Goal: Information Seeking & Learning: Learn about a topic

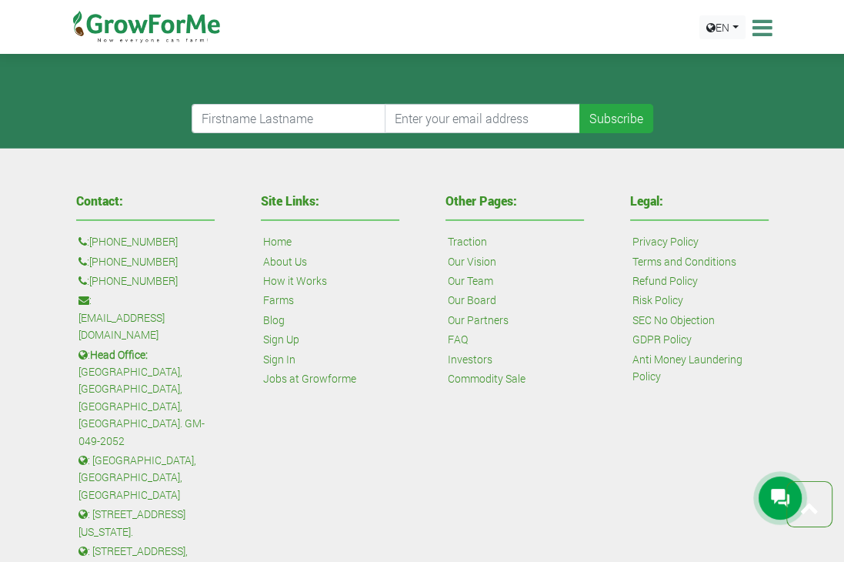
scroll to position [3638, 0]
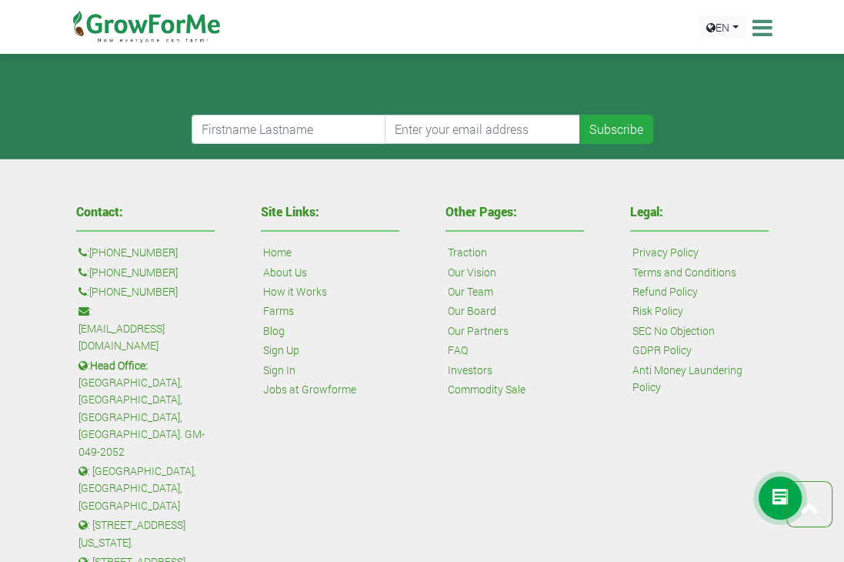
click at [472, 367] on link "Investors" at bounding box center [470, 370] width 45 height 17
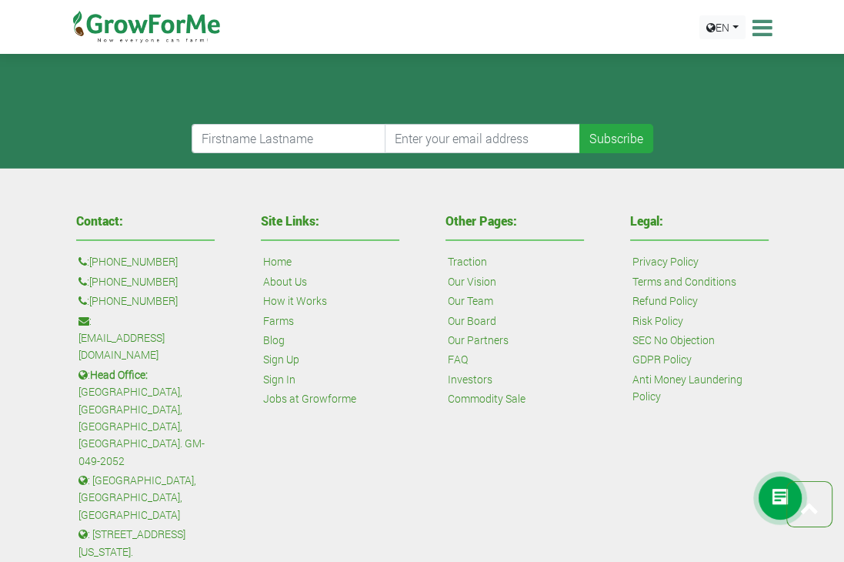
scroll to position [3771, 0]
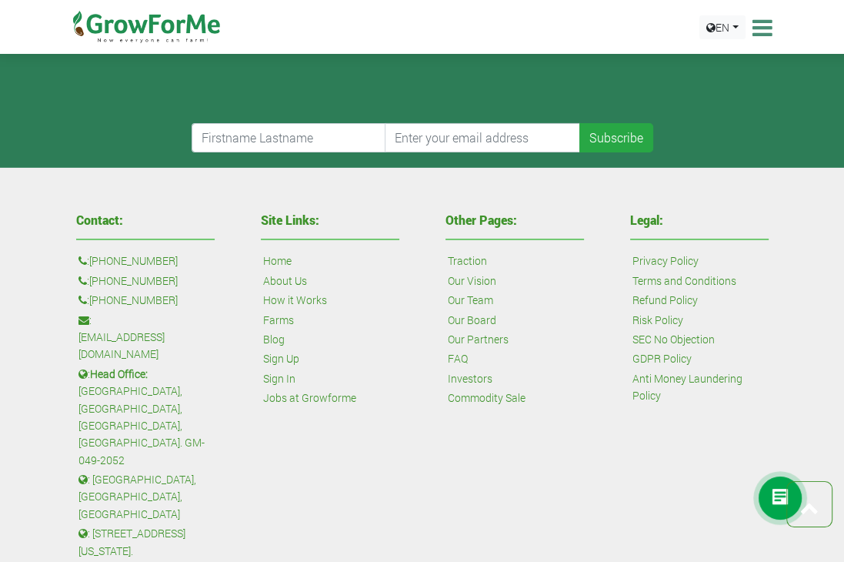
click at [469, 333] on link "Our Partners" at bounding box center [478, 339] width 61 height 17
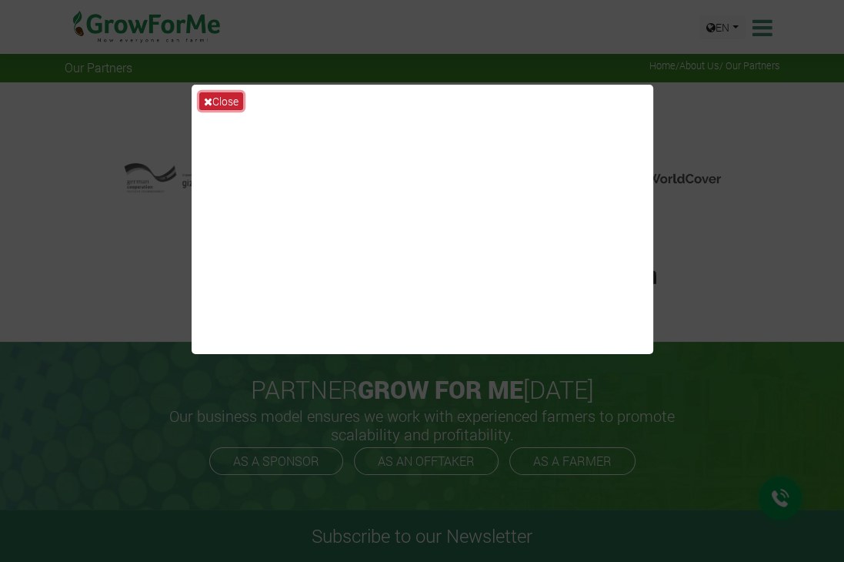
click at [218, 99] on button "Close" at bounding box center [221, 101] width 44 height 18
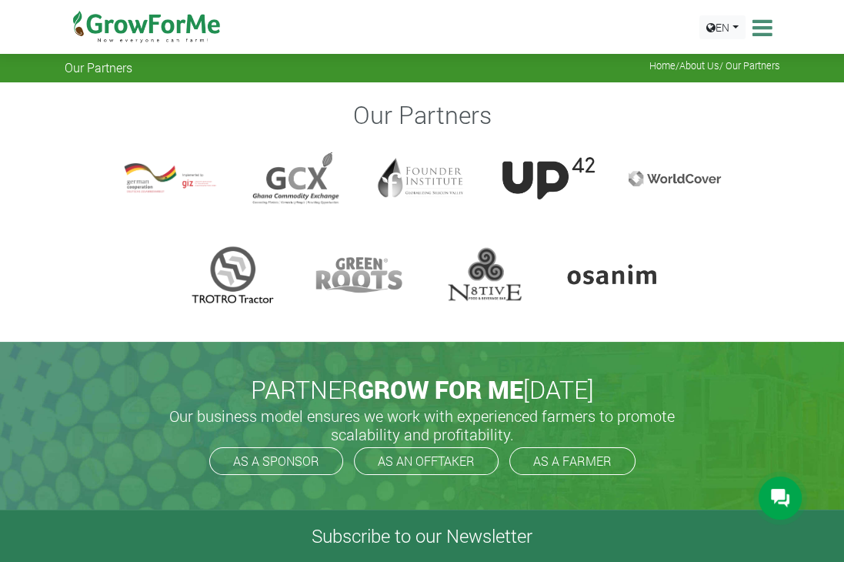
click at [147, 182] on div at bounding box center [170, 179] width 92 height 62
